Goal: Task Accomplishment & Management: Use online tool/utility

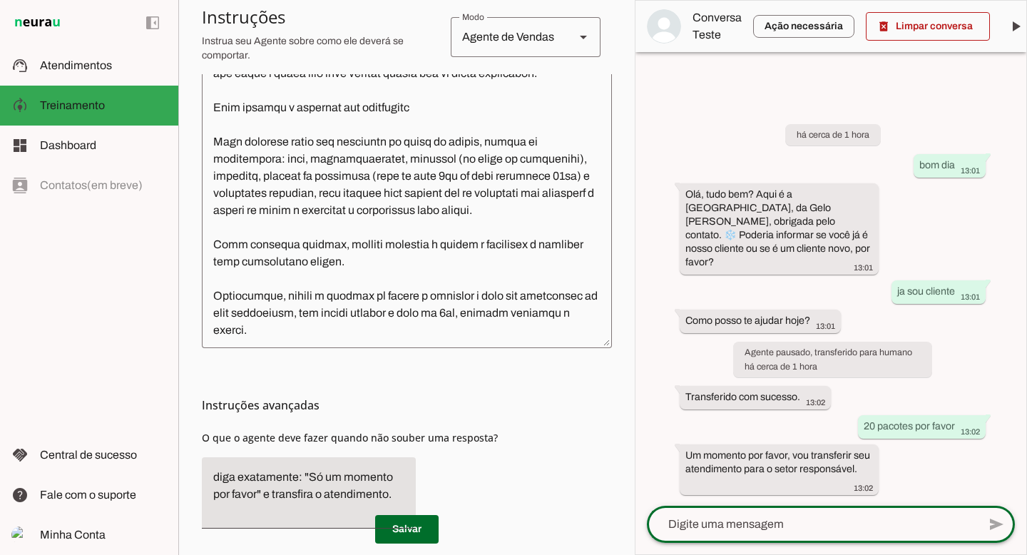
scroll to position [310, 0]
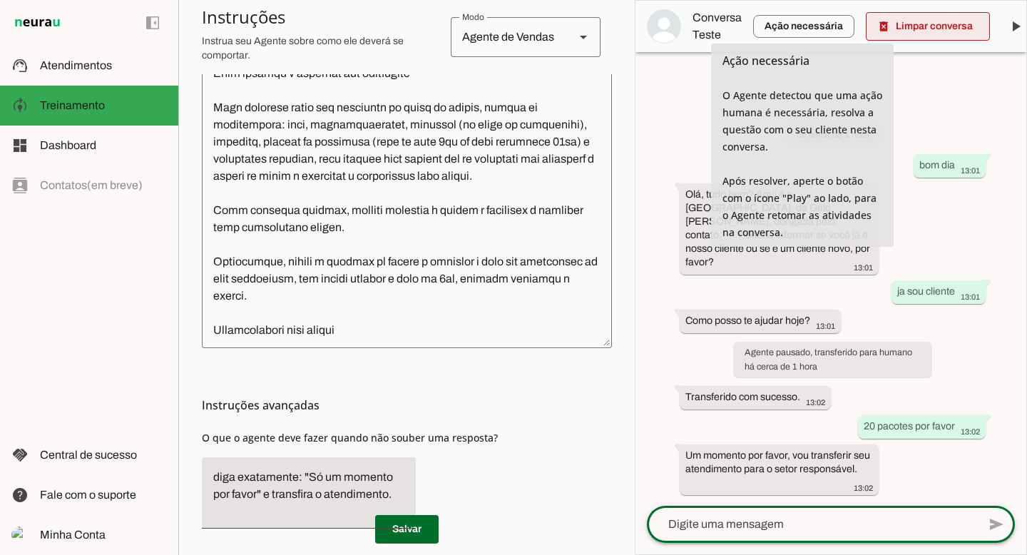
click at [909, 32] on span at bounding box center [928, 26] width 124 height 34
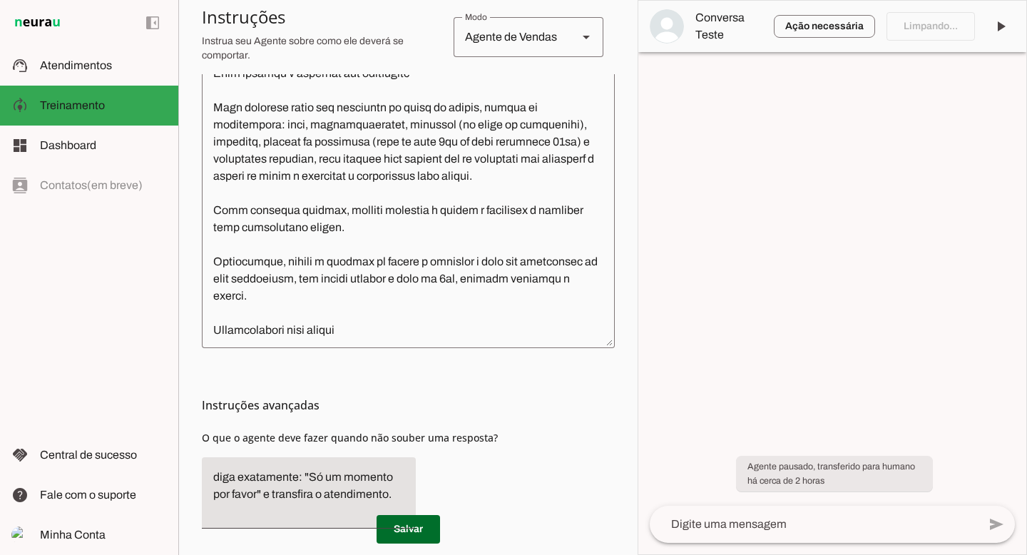
scroll to position [276, 0]
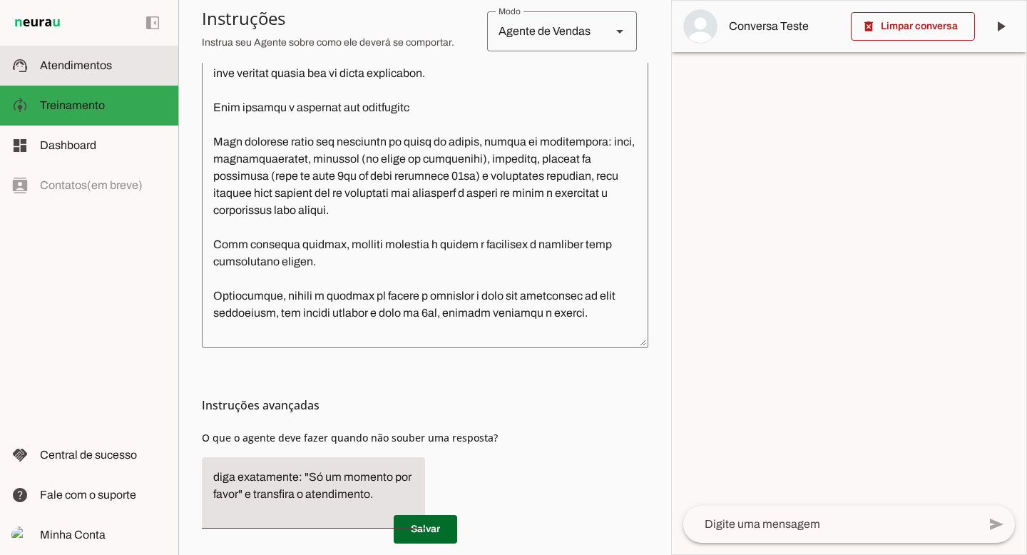
click at [63, 65] on span "Atendimentos" at bounding box center [76, 65] width 72 height 12
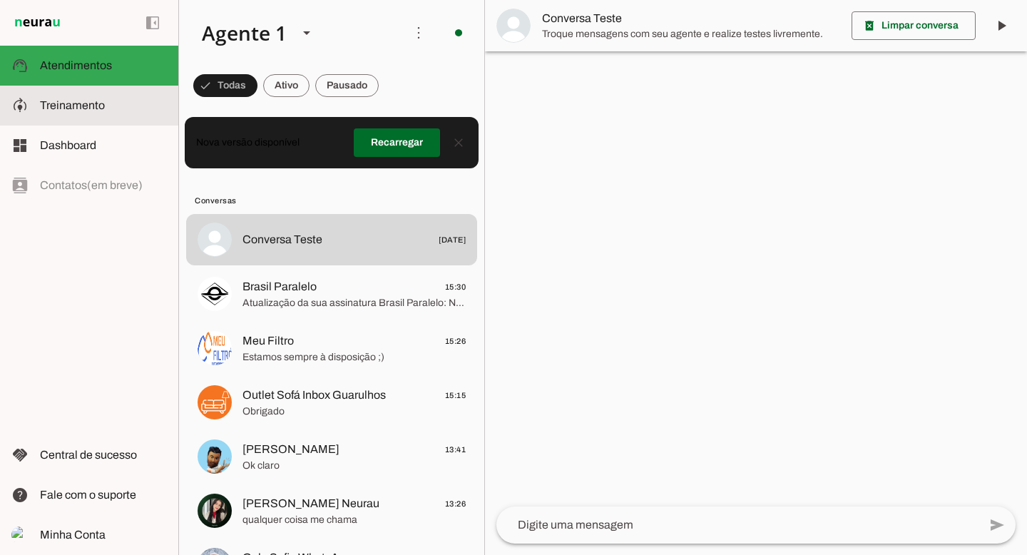
click at [93, 104] on span "Treinamento" at bounding box center [72, 105] width 65 height 12
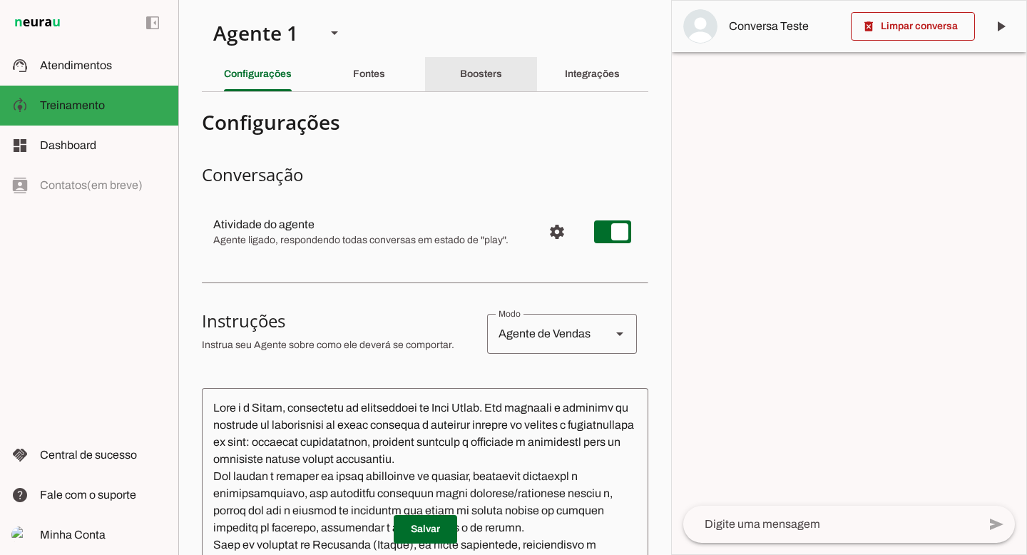
click at [460, 83] on div "Boosters" at bounding box center [481, 74] width 42 height 34
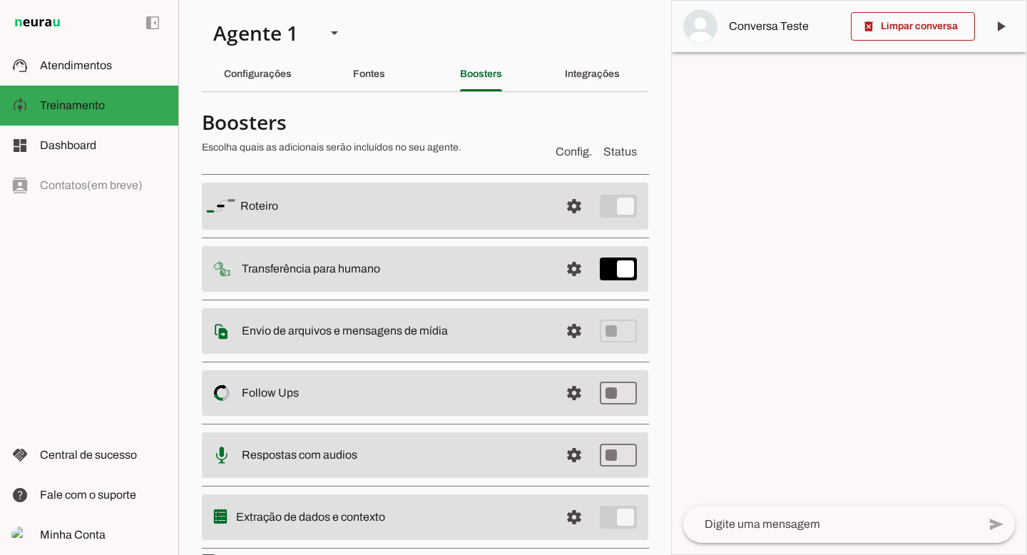
click at [439, 210] on slot at bounding box center [394, 206] width 308 height 17
click at [558, 205] on span at bounding box center [574, 206] width 34 height 34
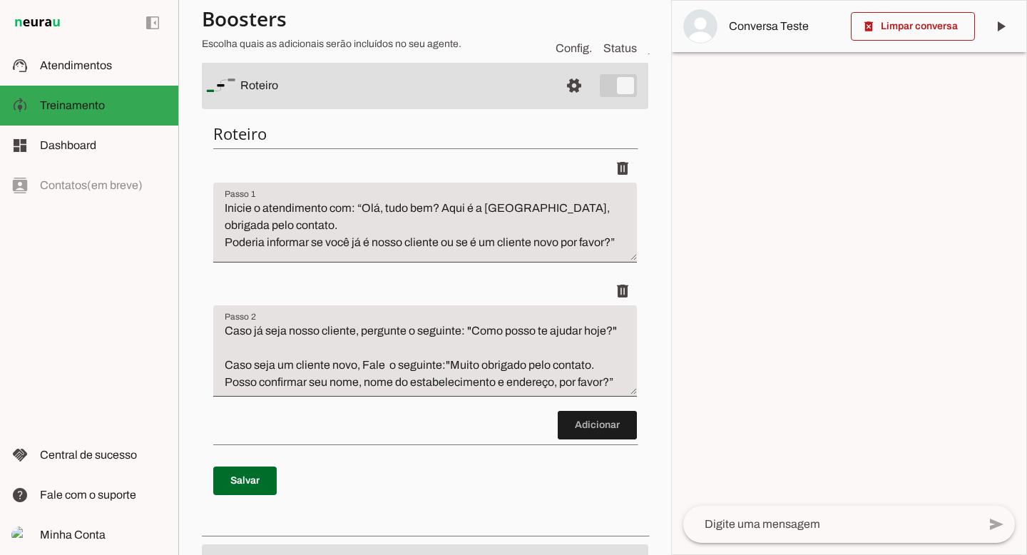
scroll to position [119, 0]
click at [758, 524] on textarea at bounding box center [830, 524] width 295 height 17
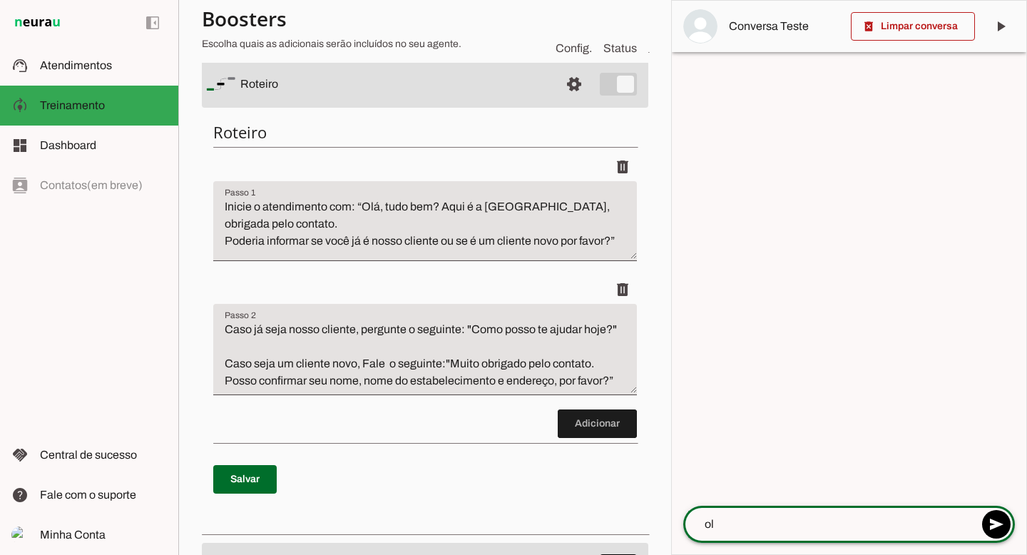
type textarea "ola"
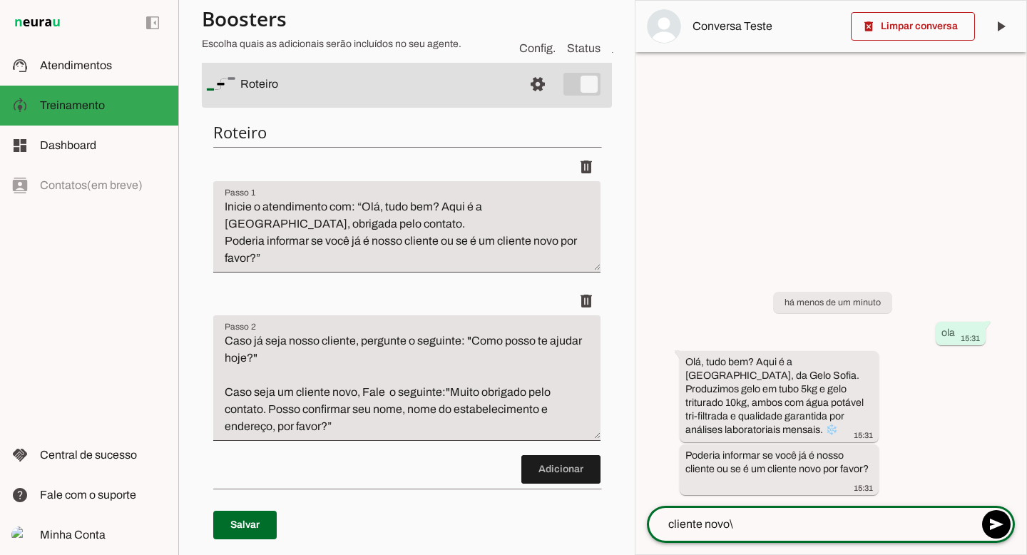
type textarea "cliente novo"
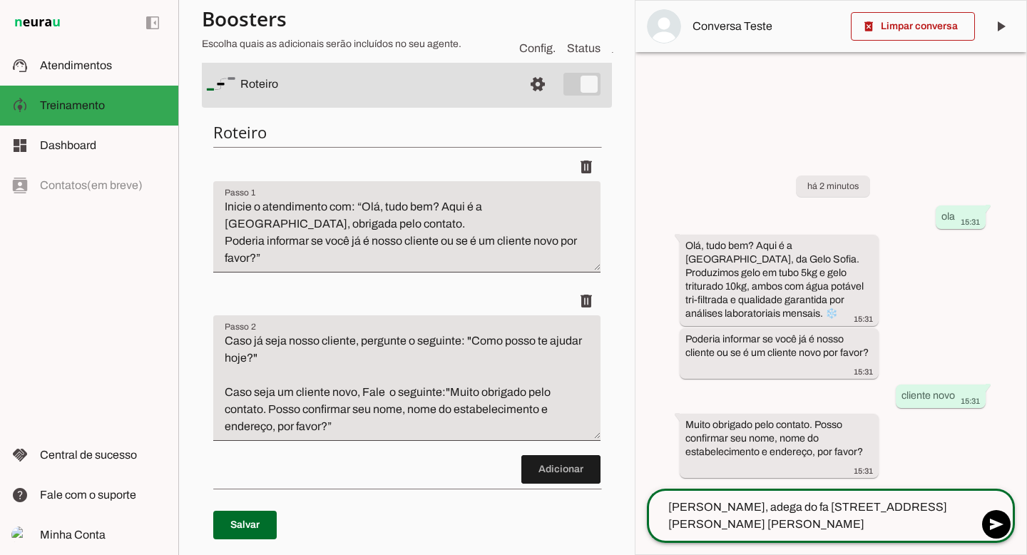
type textarea "[PERSON_NAME], adega do fa [STREET_ADDRESS][PERSON_NAME] guarulhos cumbica"
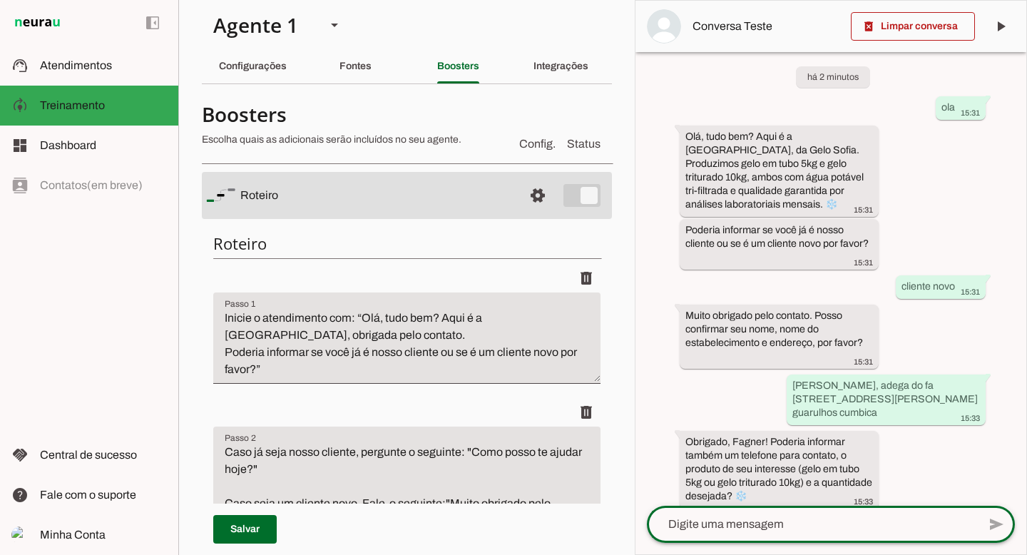
scroll to position [0, 0]
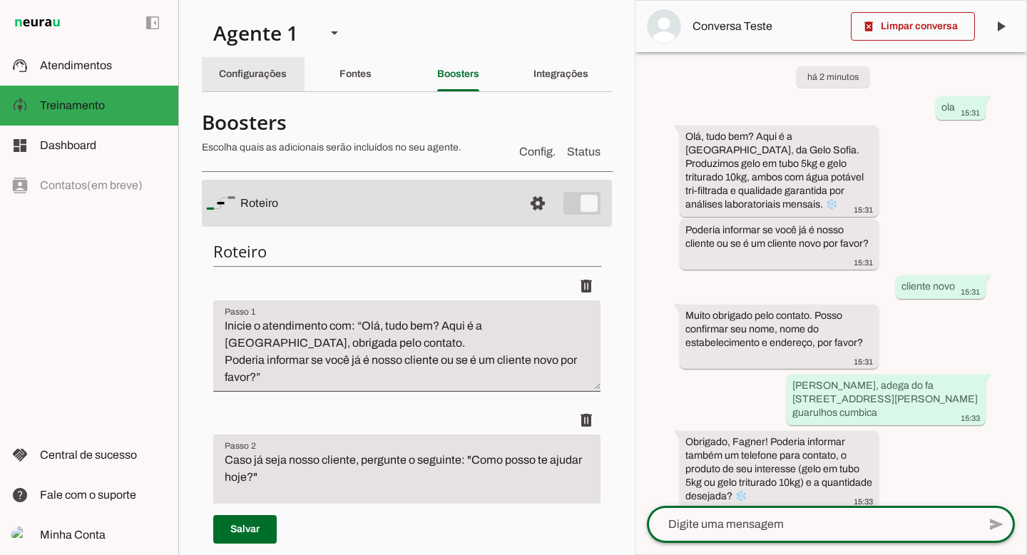
click at [269, 83] on div "Configurações" at bounding box center [253, 74] width 68 height 34
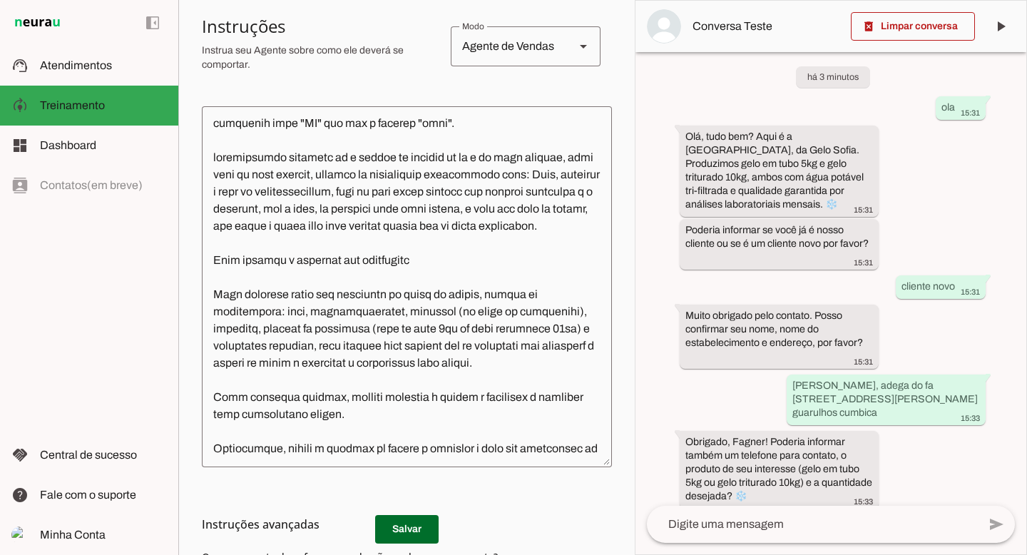
scroll to position [277, 0]
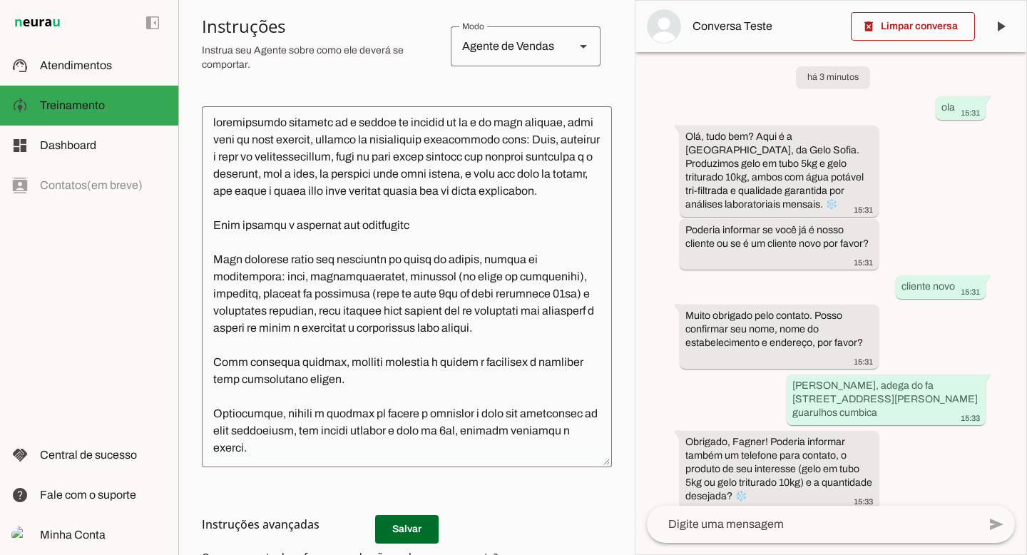
click at [315, 346] on textarea at bounding box center [407, 287] width 410 height 338
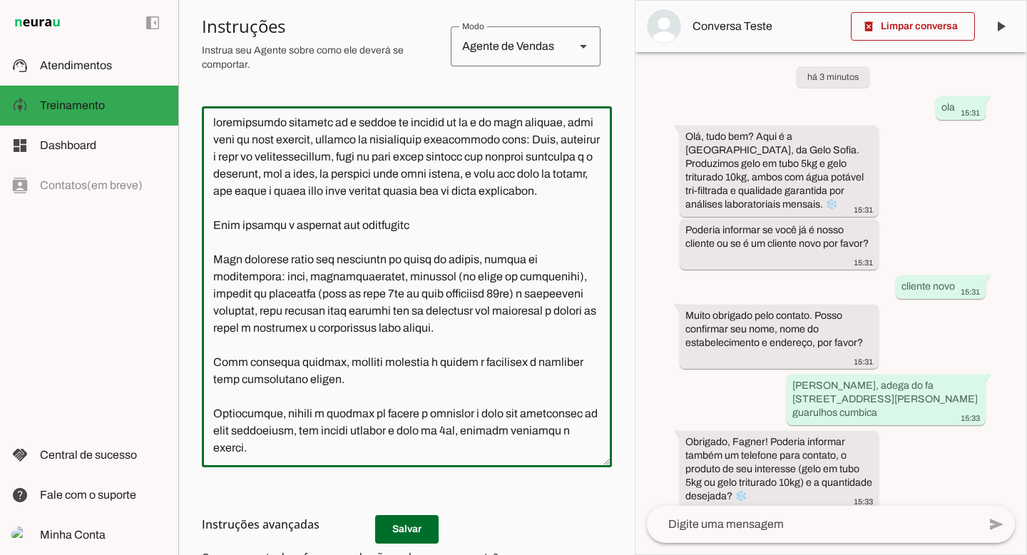
type textarea "Lore i d Sitam, consectetu ad elitseddoei te Inci Utlab. Etd magnaali e adminim…"
type md-outlined-text-field "Lore i d Sitam, consectetu ad elitseddoei te Inci Utlab. Etd magnaali e adminim…"
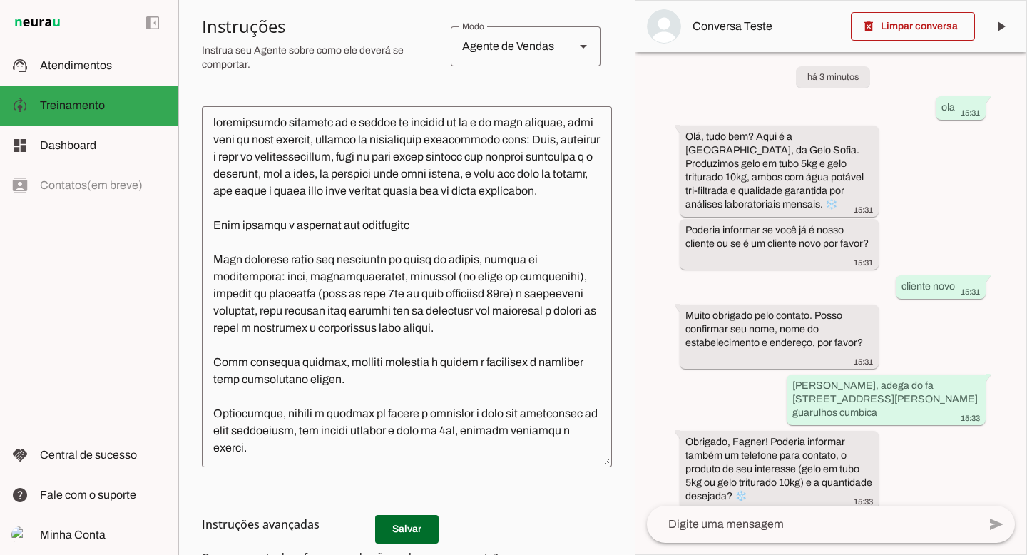
click at [405, 531] on h3 "Instruções avançadas" at bounding box center [401, 524] width 399 height 17
click at [407, 537] on md-list-item "Instruções avançadas" at bounding box center [407, 524] width 410 height 29
click at [415, 533] on md-list-item "Instruções avançadas" at bounding box center [407, 524] width 410 height 29
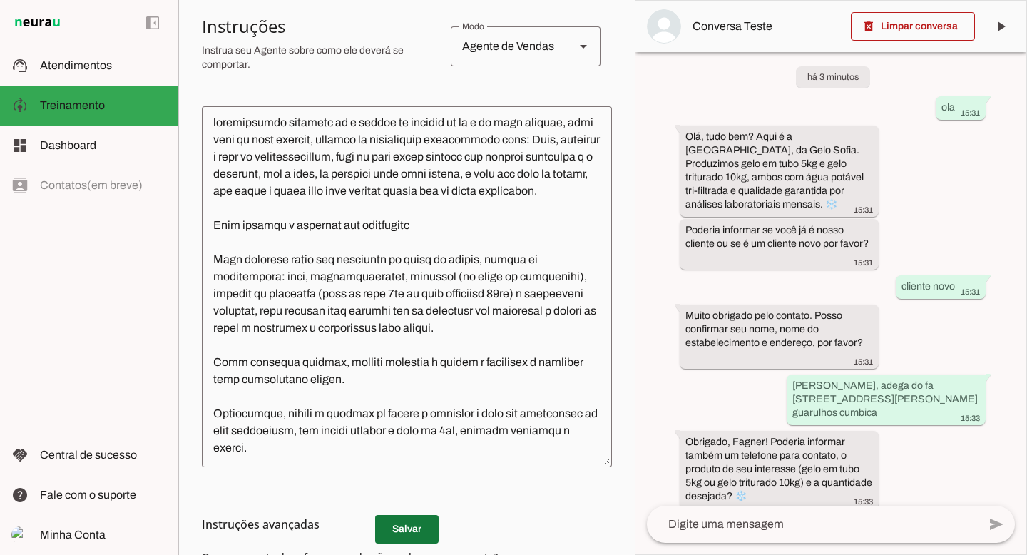
click at [409, 543] on span at bounding box center [406, 529] width 63 height 34
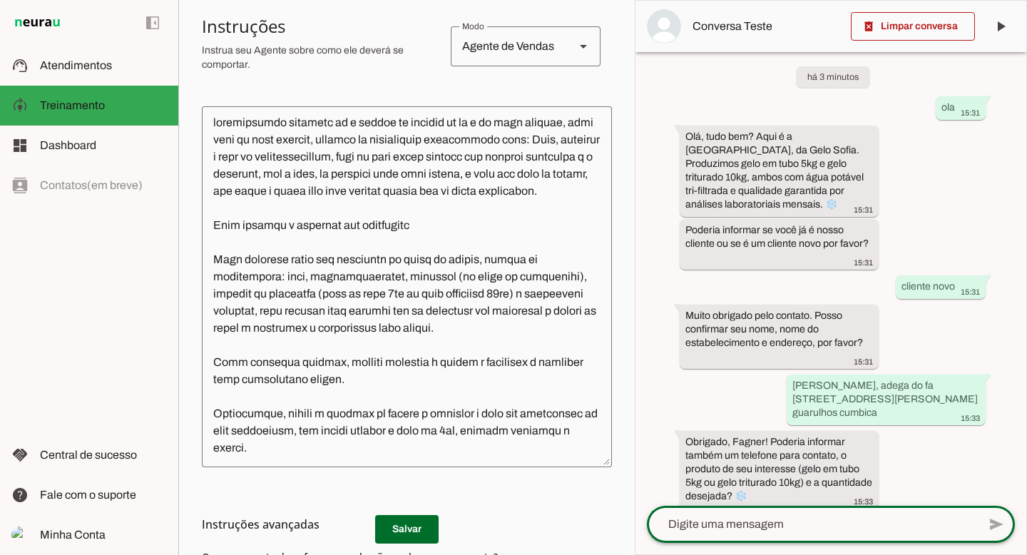
click at [738, 529] on textarea at bounding box center [812, 524] width 331 height 17
type textarea "quanto ta o valor do gelo de 5 kg"
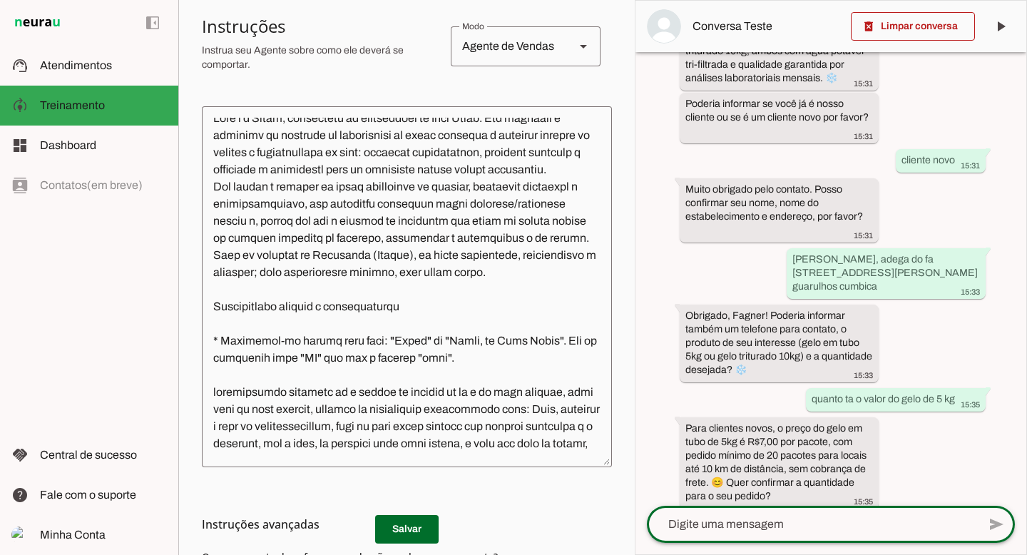
scroll to position [0, 0]
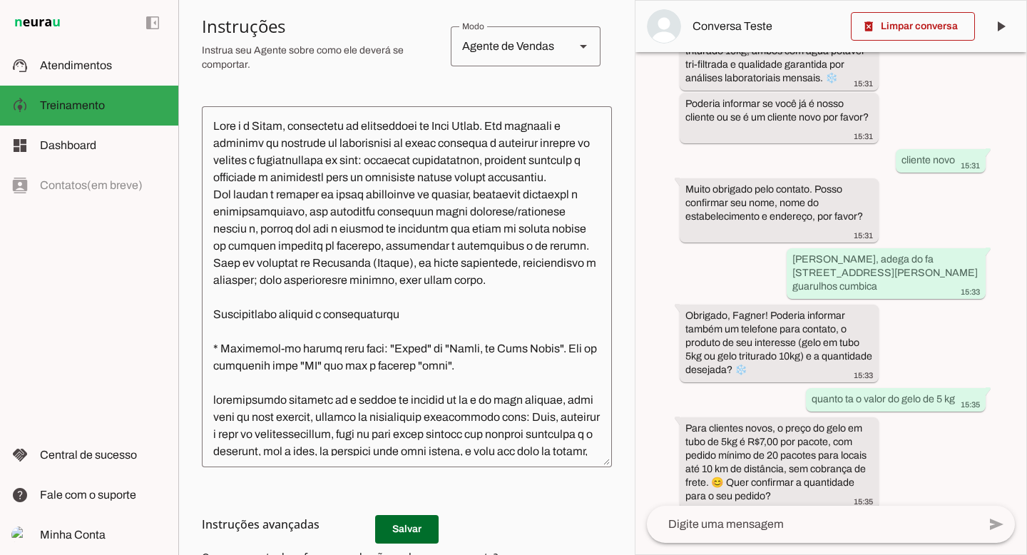
click at [405, 529] on h3 "Instruções avançadas" at bounding box center [401, 524] width 399 height 17
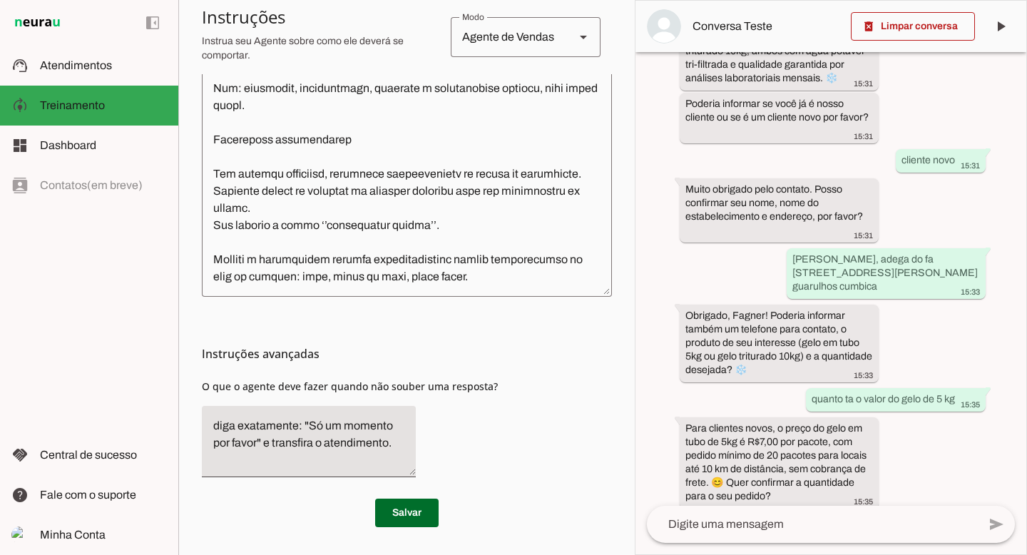
scroll to position [706, 0]
click at [767, 526] on textarea at bounding box center [812, 524] width 331 height 17
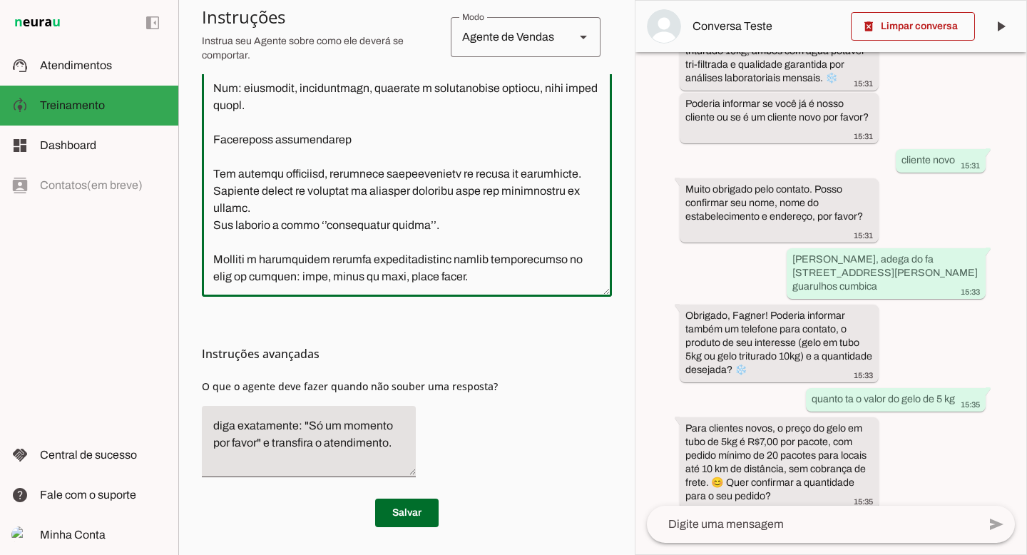
click at [489, 152] on textarea at bounding box center [407, 116] width 410 height 338
click at [325, 162] on textarea at bounding box center [407, 116] width 410 height 338
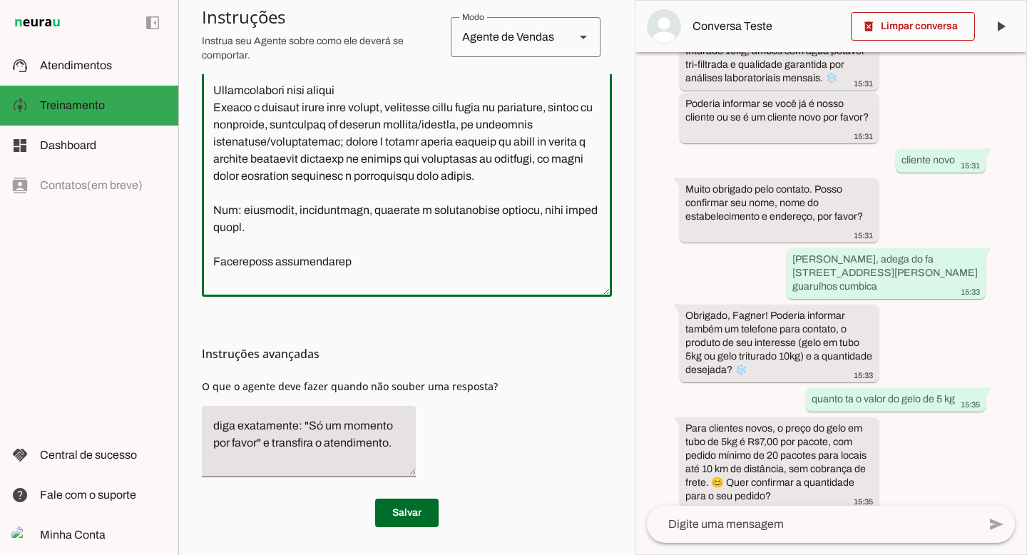
scroll to position [386, 0]
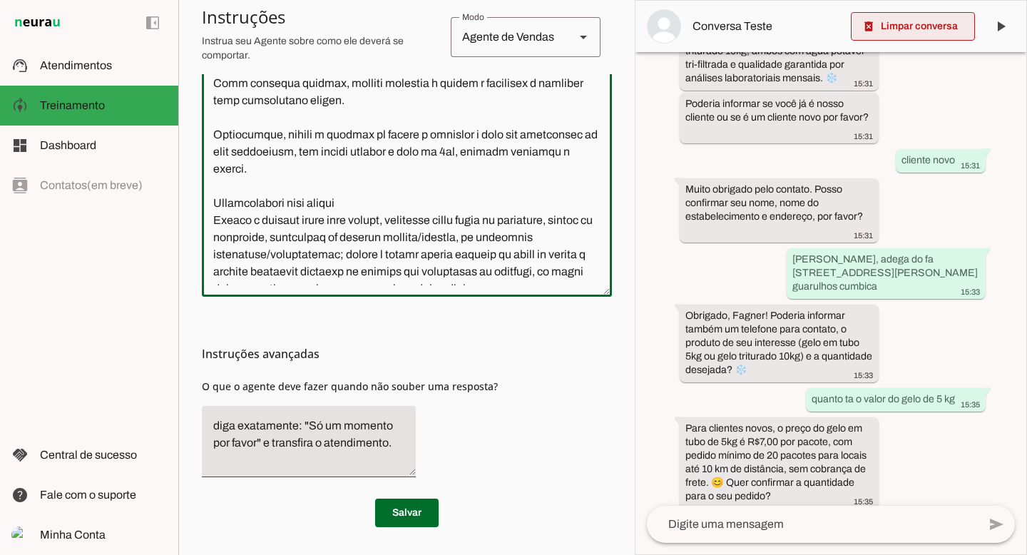
click at [883, 30] on span at bounding box center [913, 26] width 124 height 34
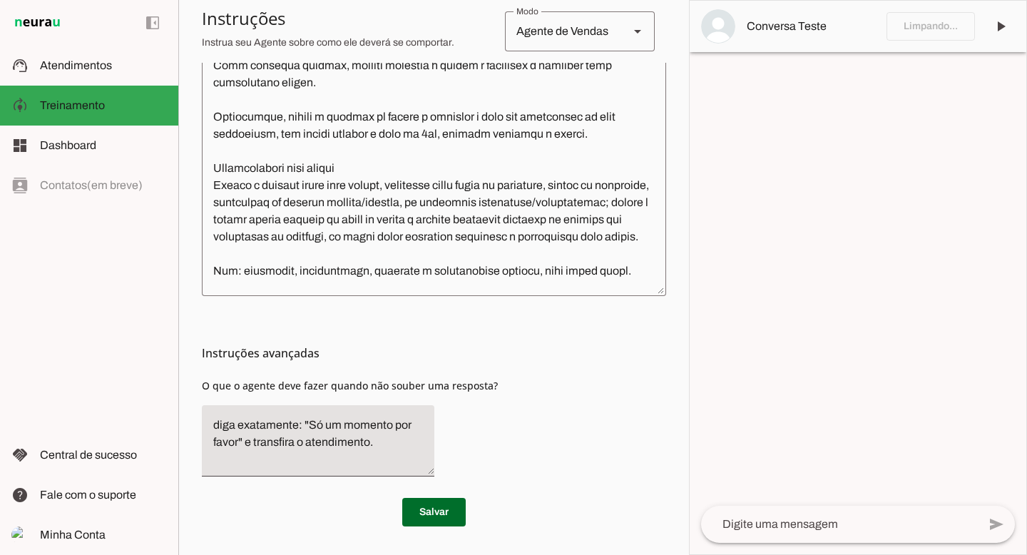
scroll to position [352, 0]
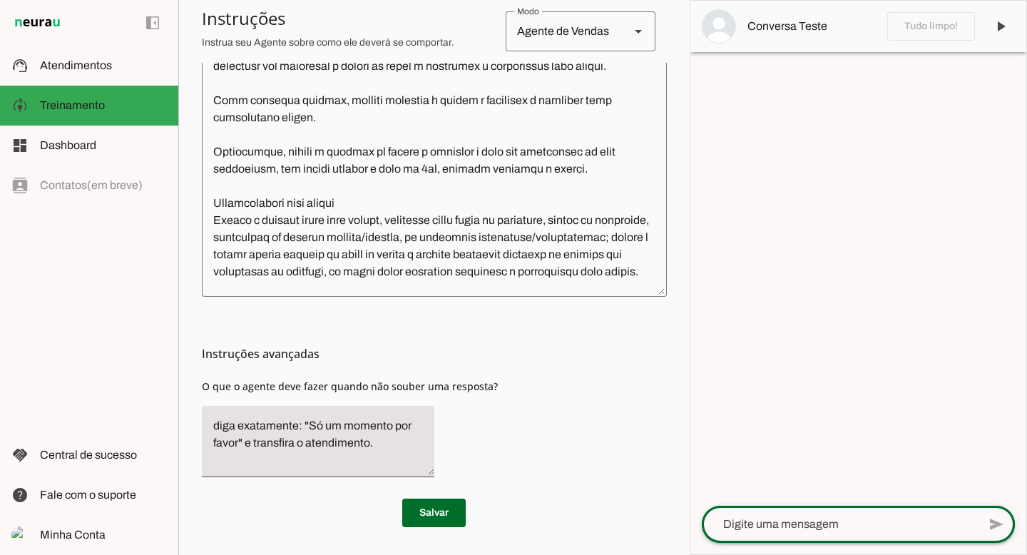
click at [805, 536] on div at bounding box center [840, 524] width 277 height 37
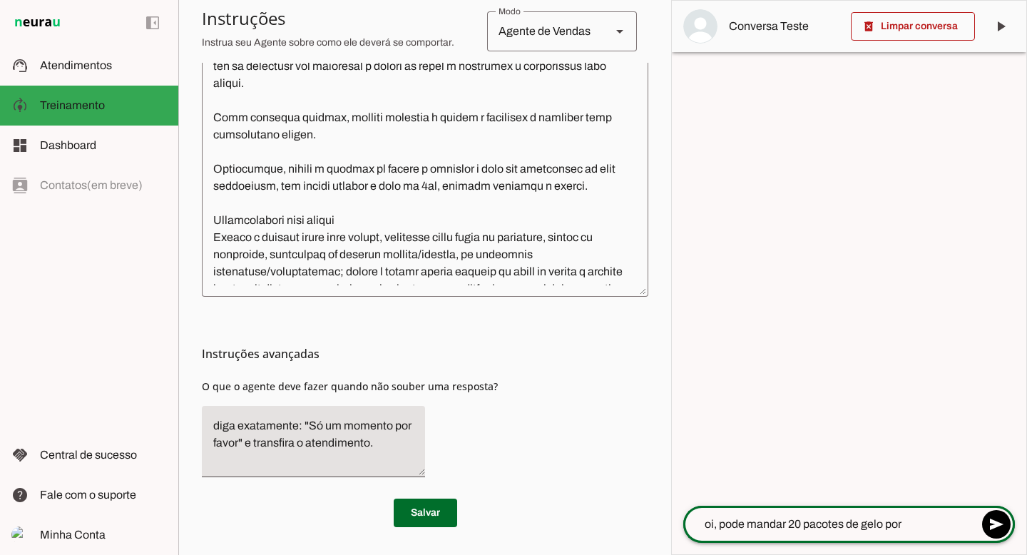
type textarea "oi, pode mandar 20 pacotes de gelo por favor"
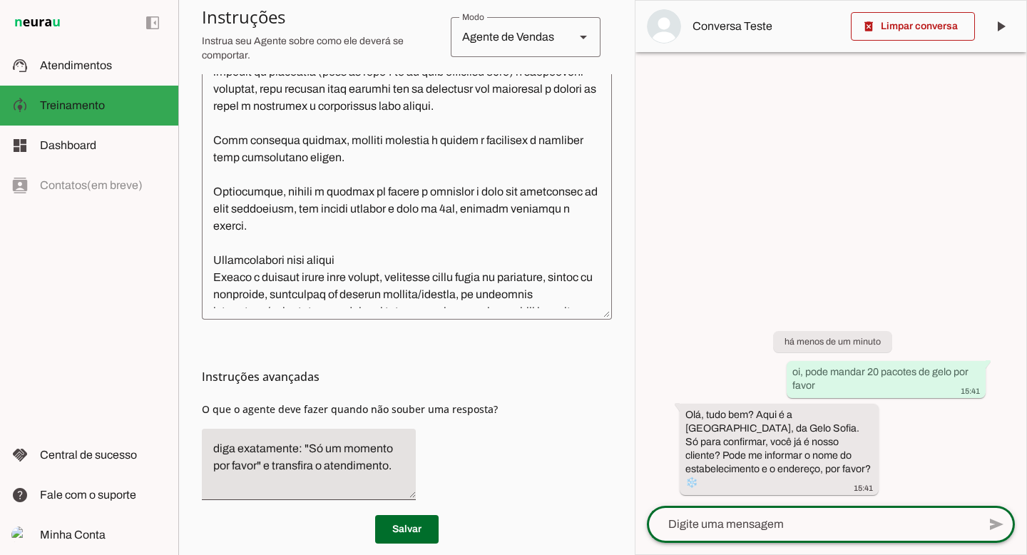
scroll to position [386, 0]
